Goal: Information Seeking & Learning: Understand process/instructions

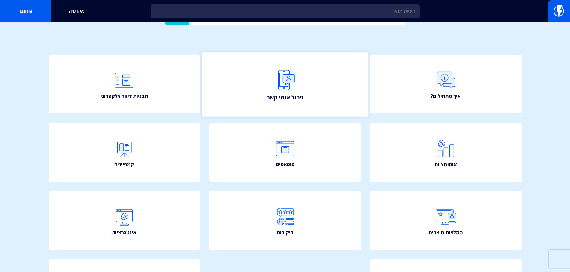
scroll to position [90, 0]
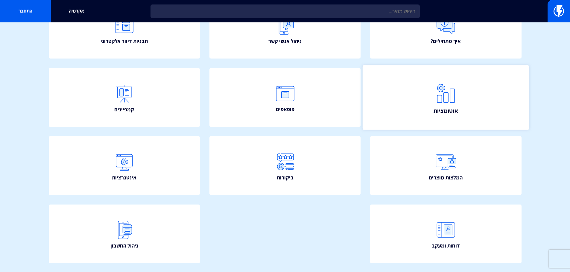
click at [443, 85] on img at bounding box center [445, 93] width 26 height 26
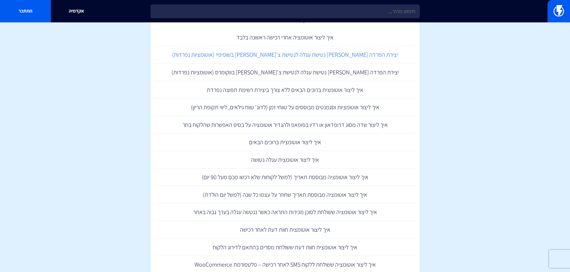
scroll to position [519, 0]
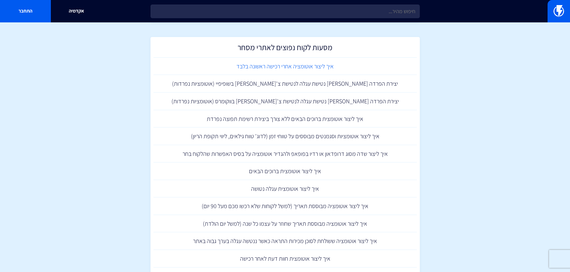
click at [277, 71] on link "איך ליצור אוטומציה אחרי רכישה ראשונה בלבד" at bounding box center [284, 67] width 263 height 18
click at [301, 49] on h2 "מסעות לקוח נפוצים לאתרי מסחר" at bounding box center [284, 49] width 257 height 12
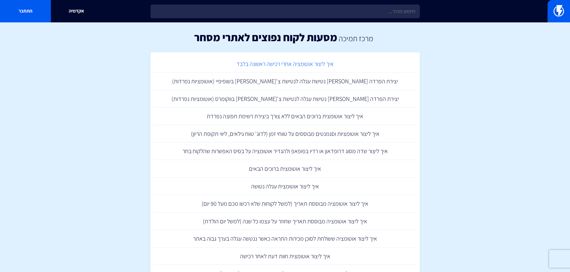
click at [278, 67] on link "איך ליצור אוטומציה אחרי רכישה ראשונה בלבד" at bounding box center [284, 64] width 263 height 18
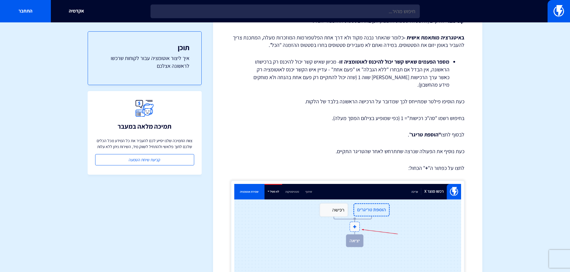
scroll to position [927, 0]
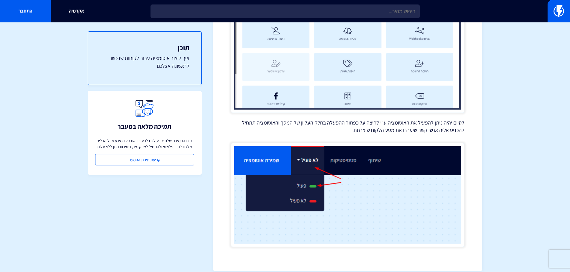
drag, startPoint x: 565, startPoint y: 244, endPoint x: 557, endPoint y: 230, distance: 16.6
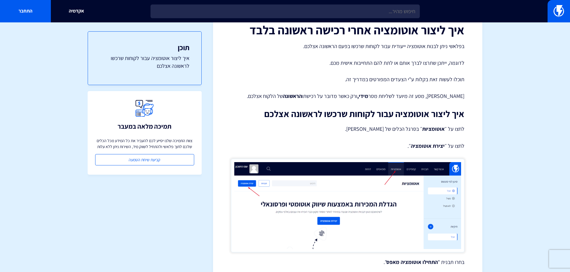
scroll to position [0, 0]
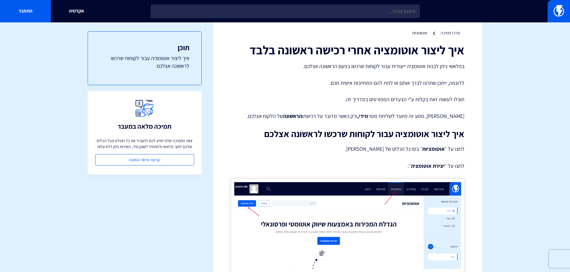
scroll to position [30, 0]
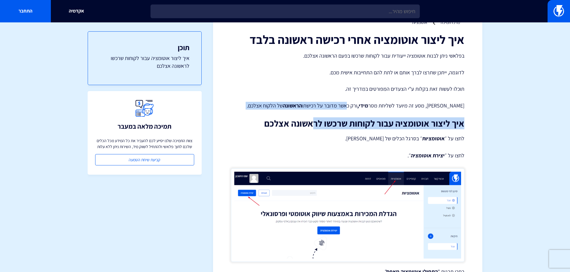
drag, startPoint x: 371, startPoint y: 107, endPoint x: 312, endPoint y: 129, distance: 62.4
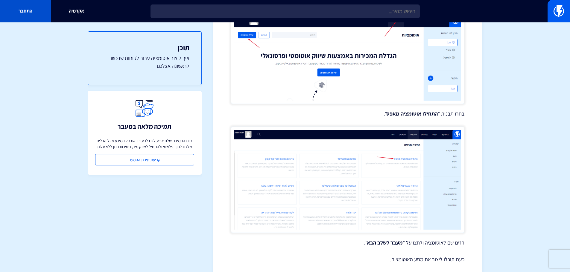
scroll to position [39, 0]
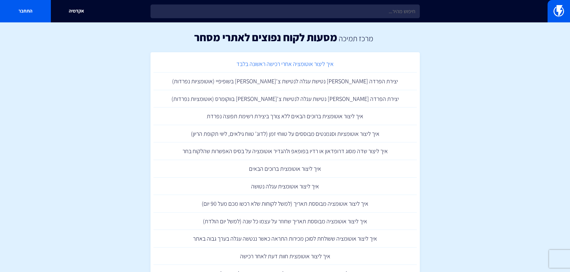
click at [157, 64] on link "איך ליצור אוטומציה אחרי רכישה ראשונה בלבד" at bounding box center [284, 64] width 263 height 18
click at [260, 65] on link "איך ליצור אוטומציה אחרי רכישה ראשונה בלבד" at bounding box center [284, 64] width 263 height 18
